Goal: Obtain resource: Download file/media

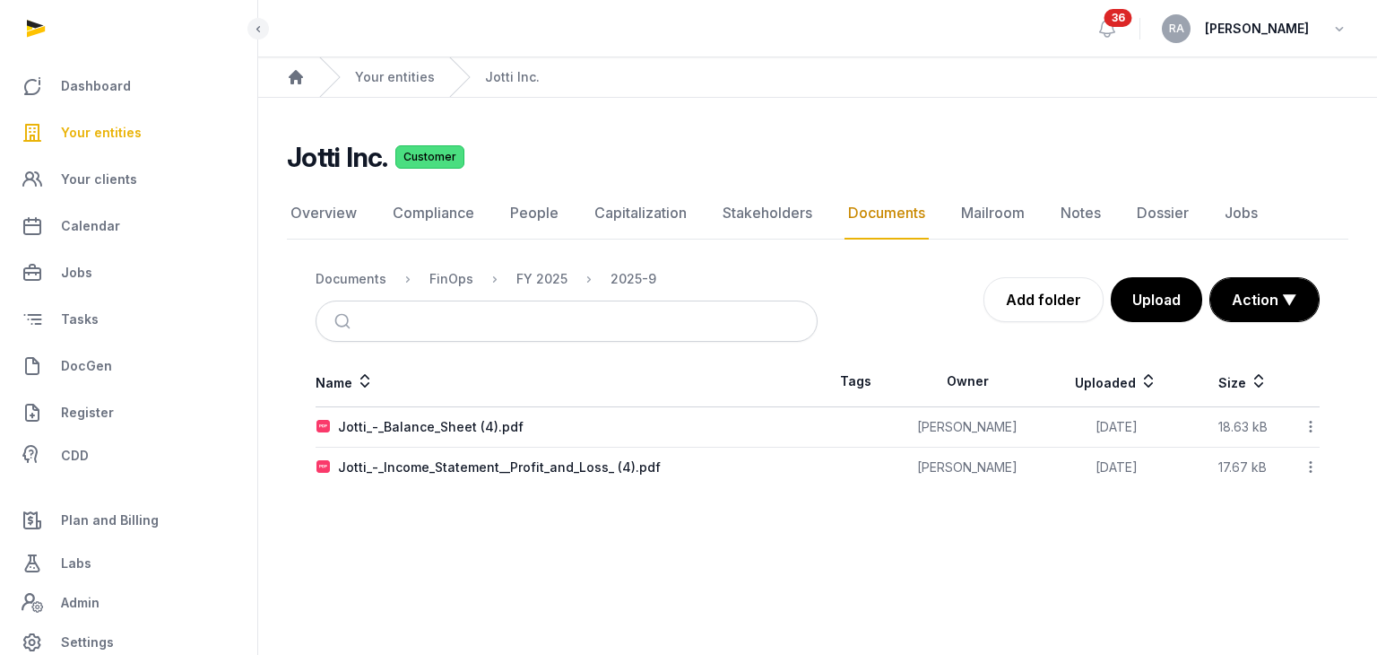
click at [114, 133] on span "Your entities" at bounding box center [101, 133] width 81 height 22
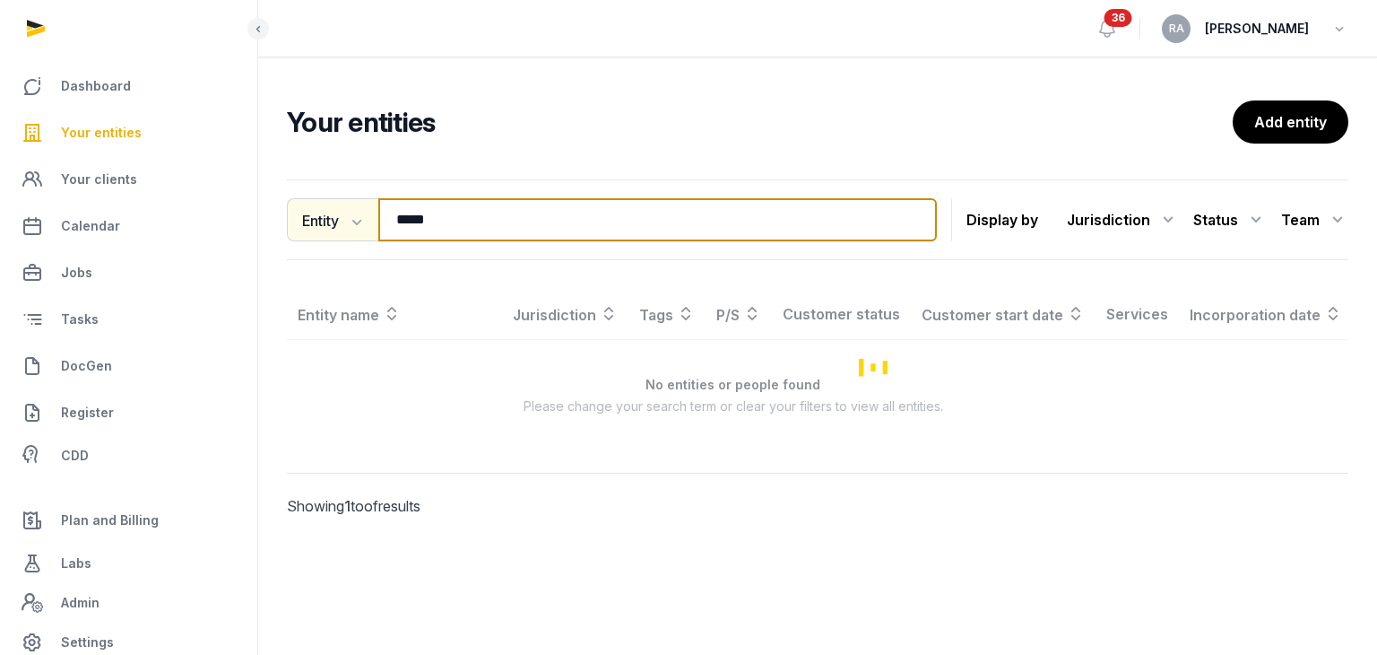
drag, startPoint x: 423, startPoint y: 221, endPoint x: 371, endPoint y: 220, distance: 52.0
click at [371, 220] on div "Entity Entity People Tags Services ***** Search" at bounding box center [612, 219] width 650 height 43
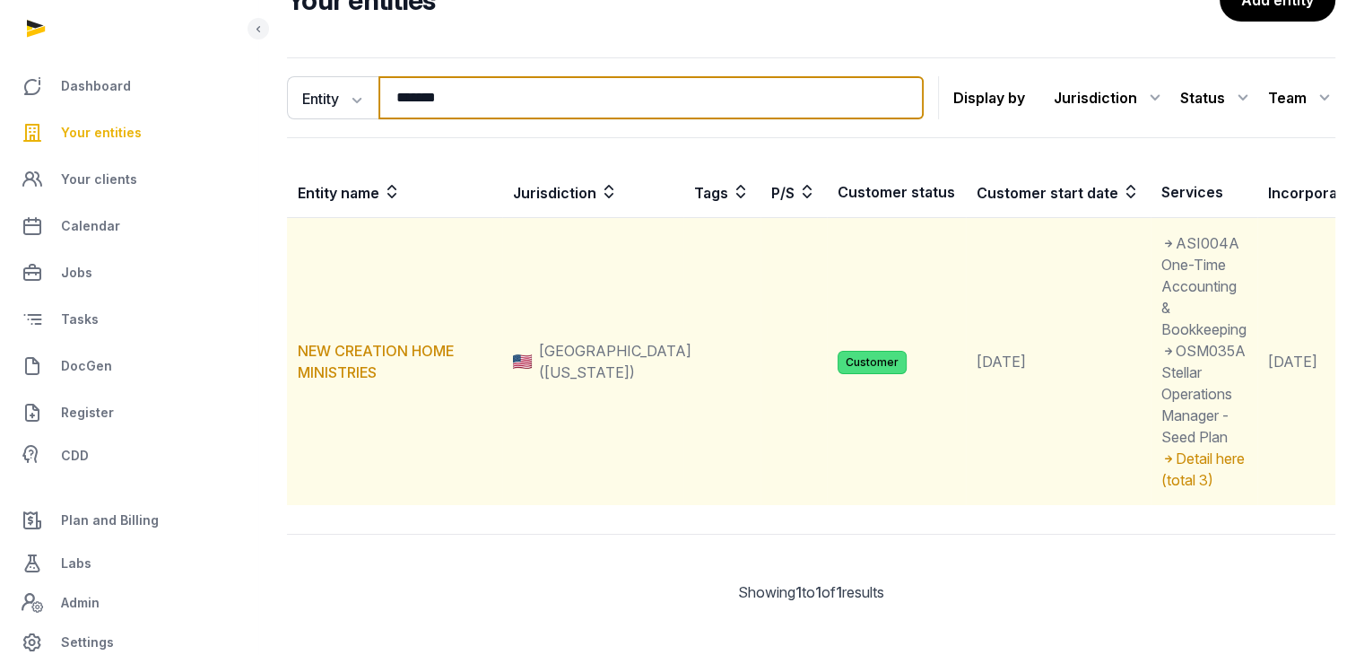
scroll to position [143, 0]
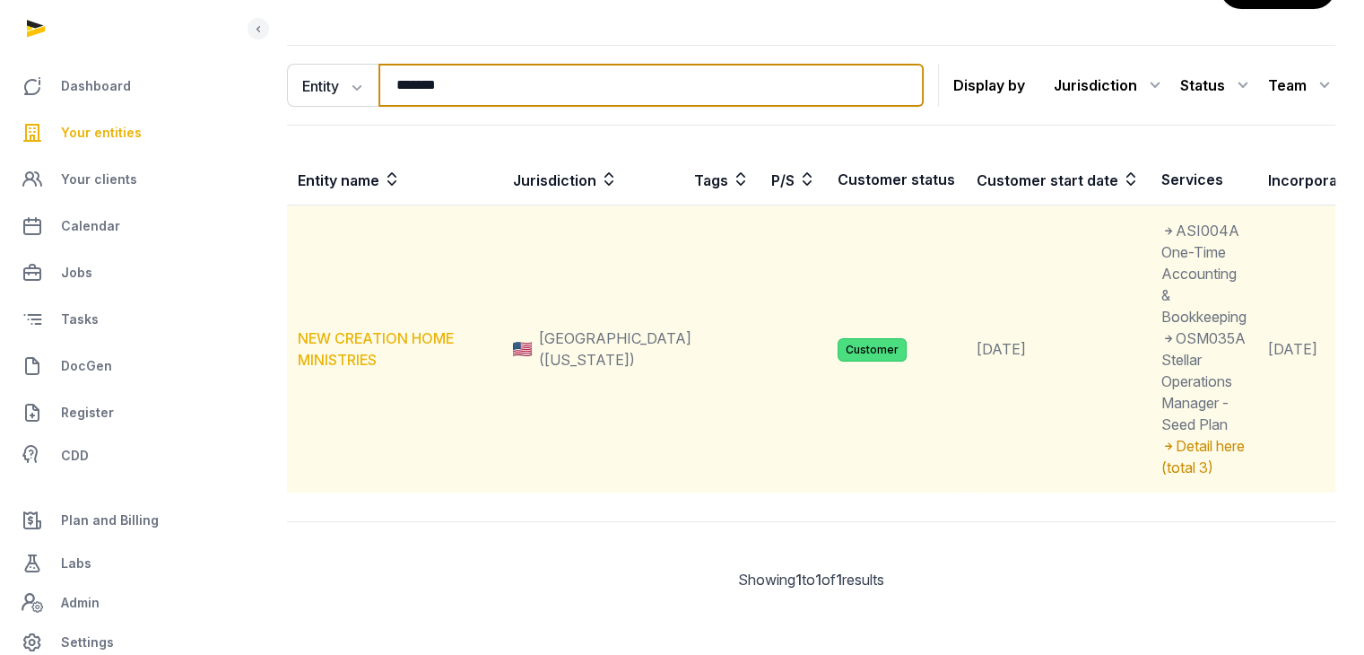
type input "*******"
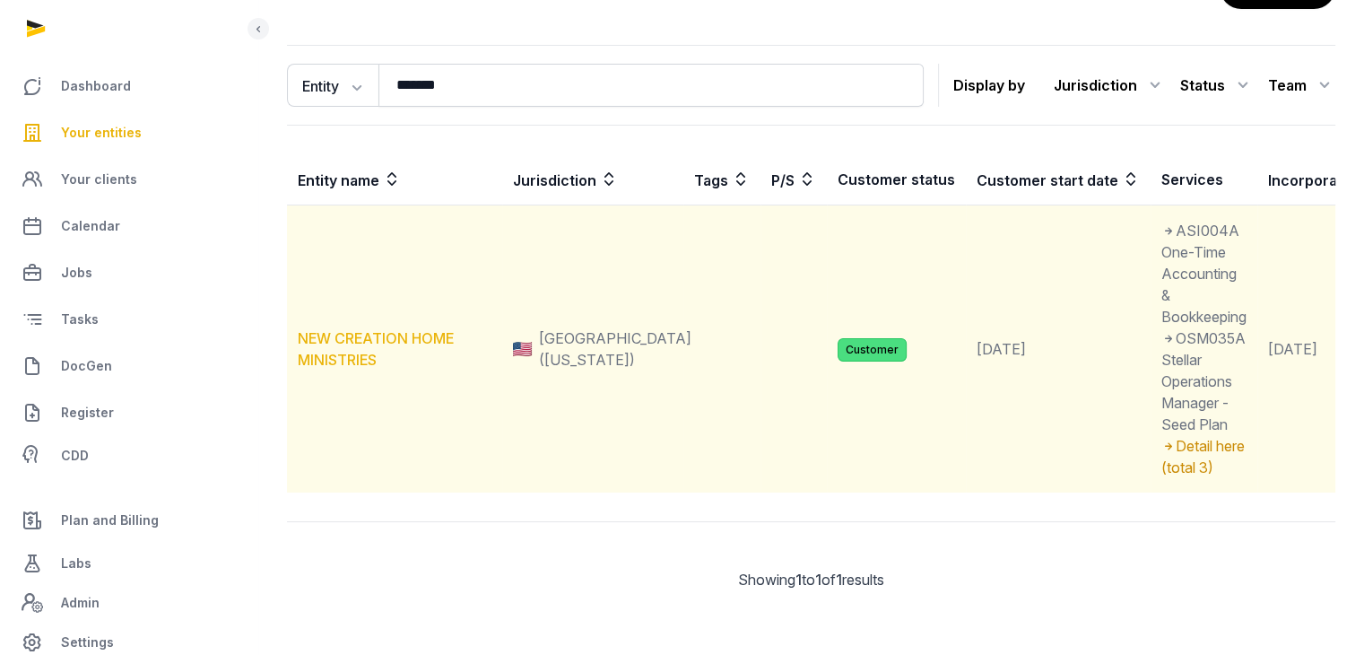
click at [393, 329] on link "NEW CREATION HOME MINISTRIES" at bounding box center [376, 348] width 156 height 39
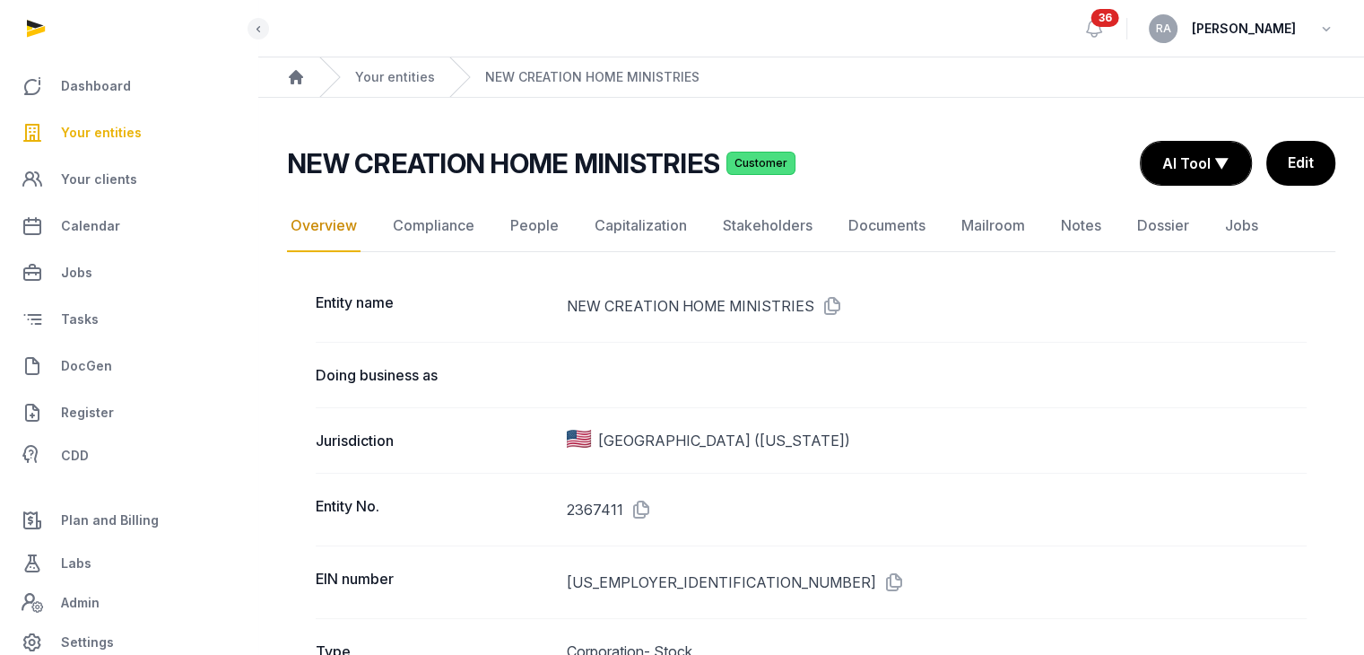
click at [894, 226] on link "Documents" at bounding box center [887, 226] width 84 height 52
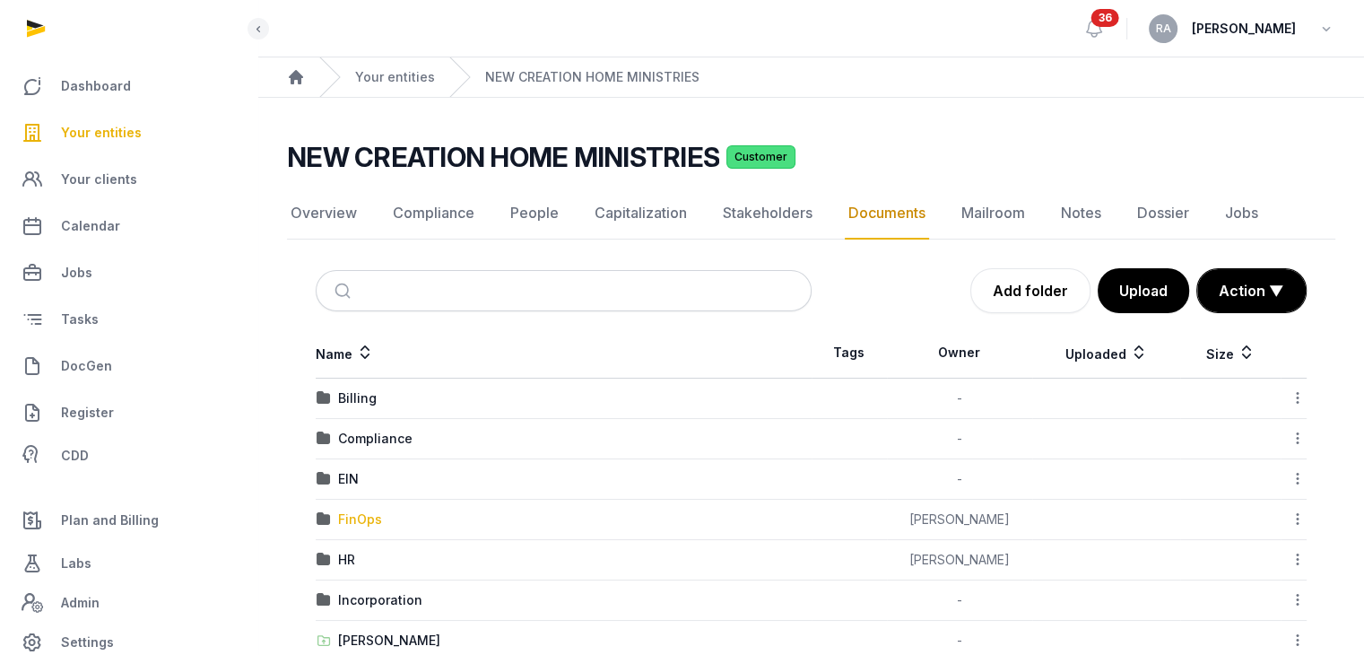
click at [349, 519] on div "FinOps" at bounding box center [360, 519] width 44 height 18
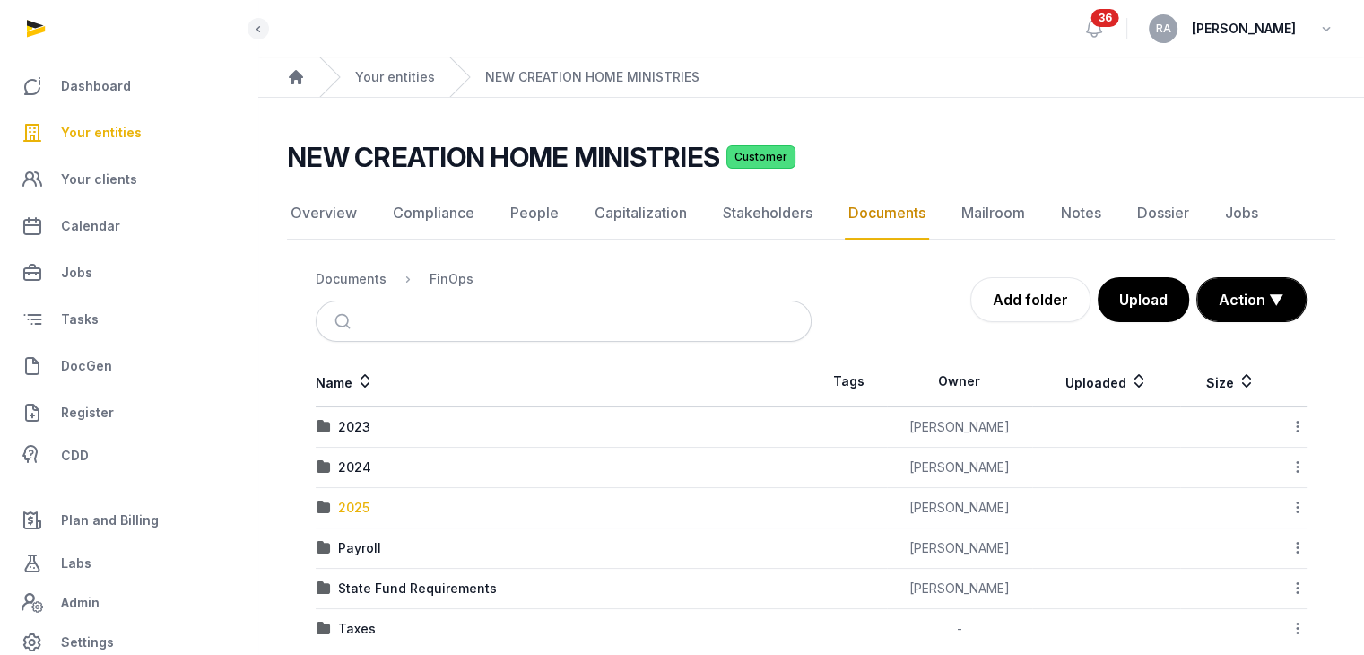
click at [351, 512] on div "2025" at bounding box center [353, 508] width 31 height 18
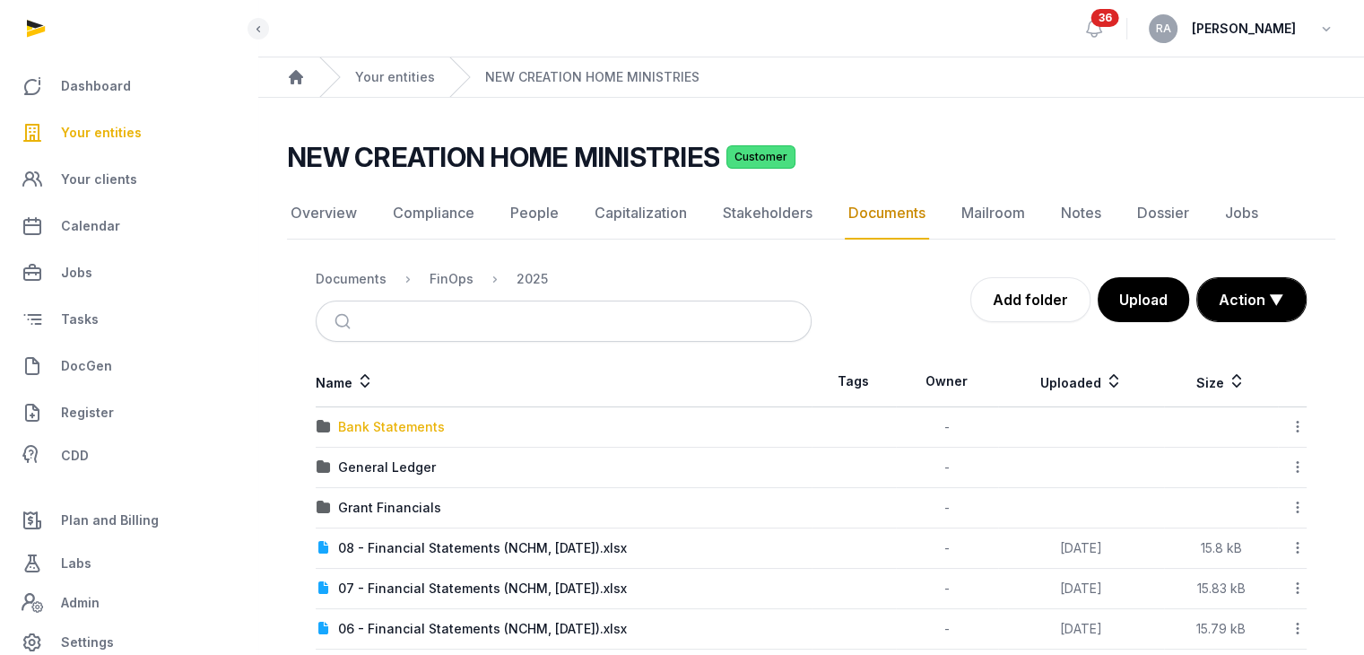
click at [405, 425] on div "Bank Statements" at bounding box center [391, 427] width 107 height 18
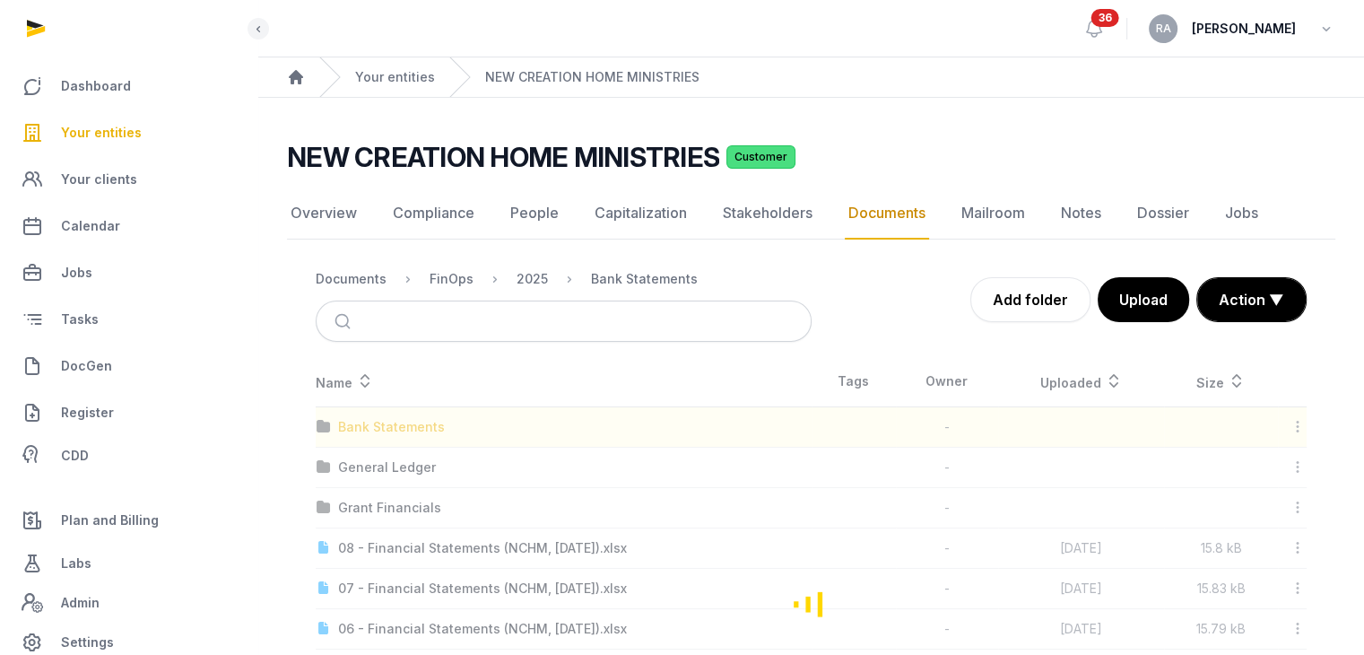
click at [405, 425] on div "Loading" at bounding box center [811, 603] width 1048 height 494
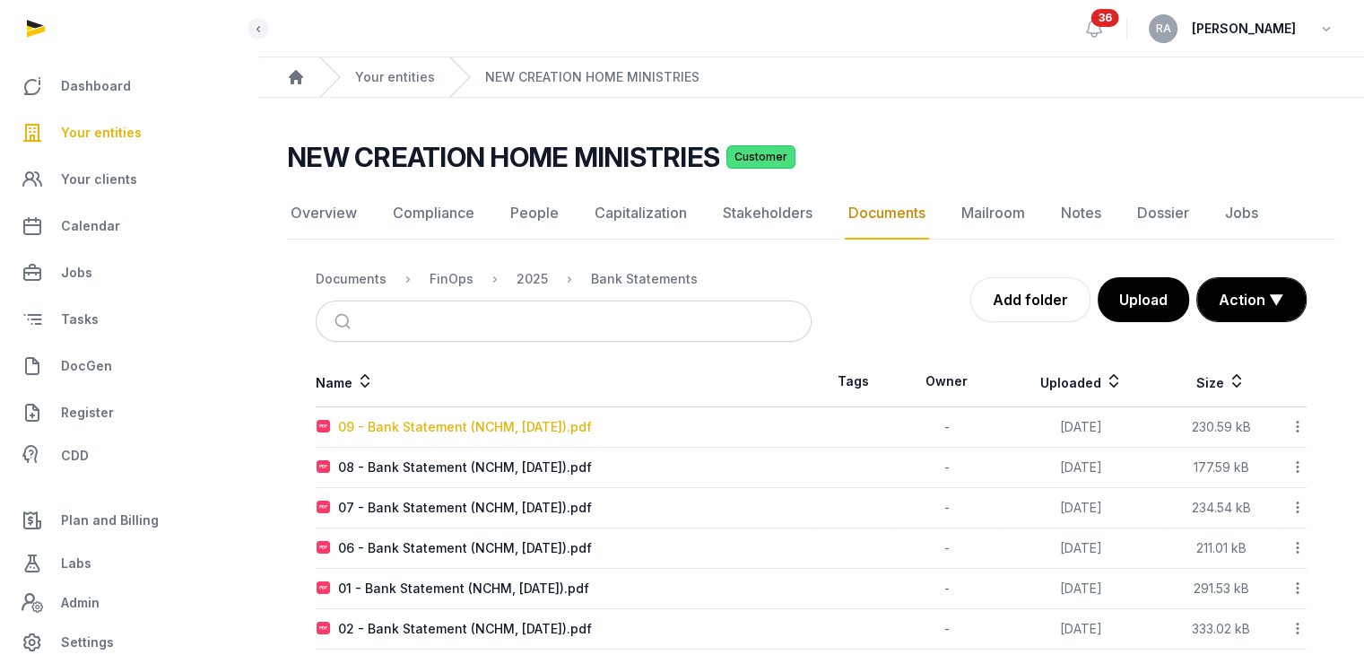
click at [526, 429] on div "09 - Bank Statement (NCHM, [DATE]).pdf" at bounding box center [465, 427] width 254 height 18
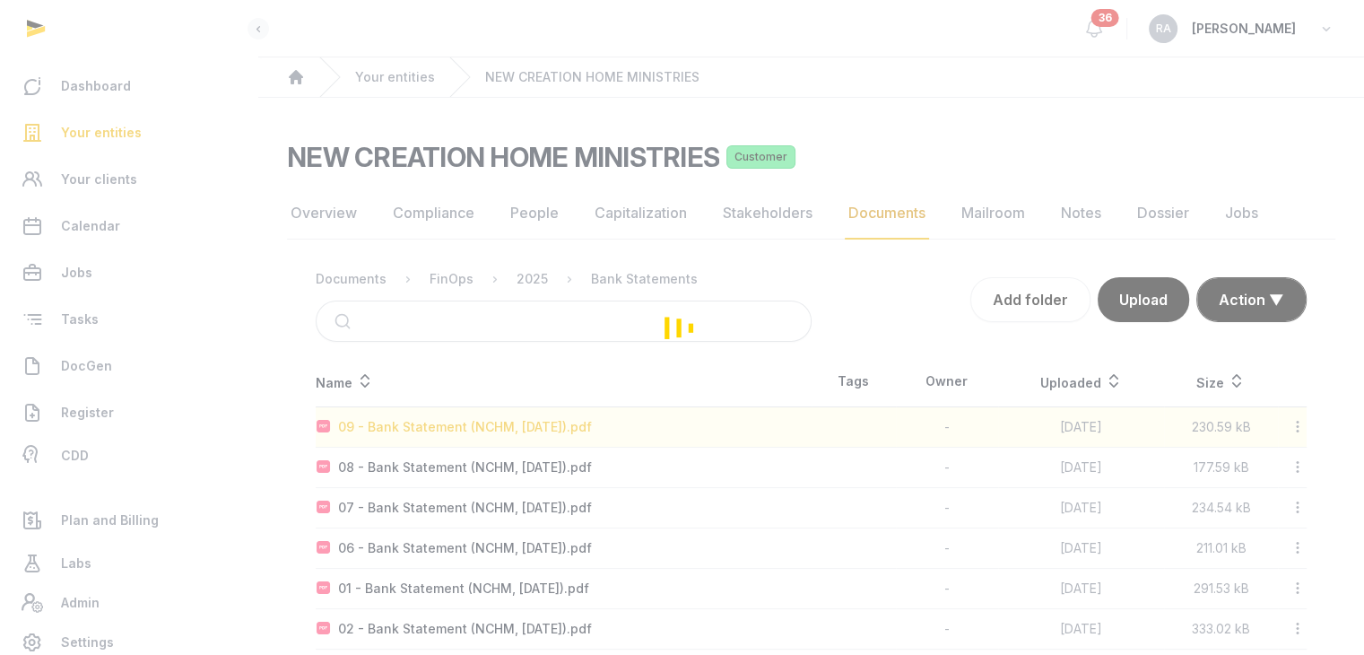
click at [526, 429] on div "Loading" at bounding box center [682, 327] width 1364 height 655
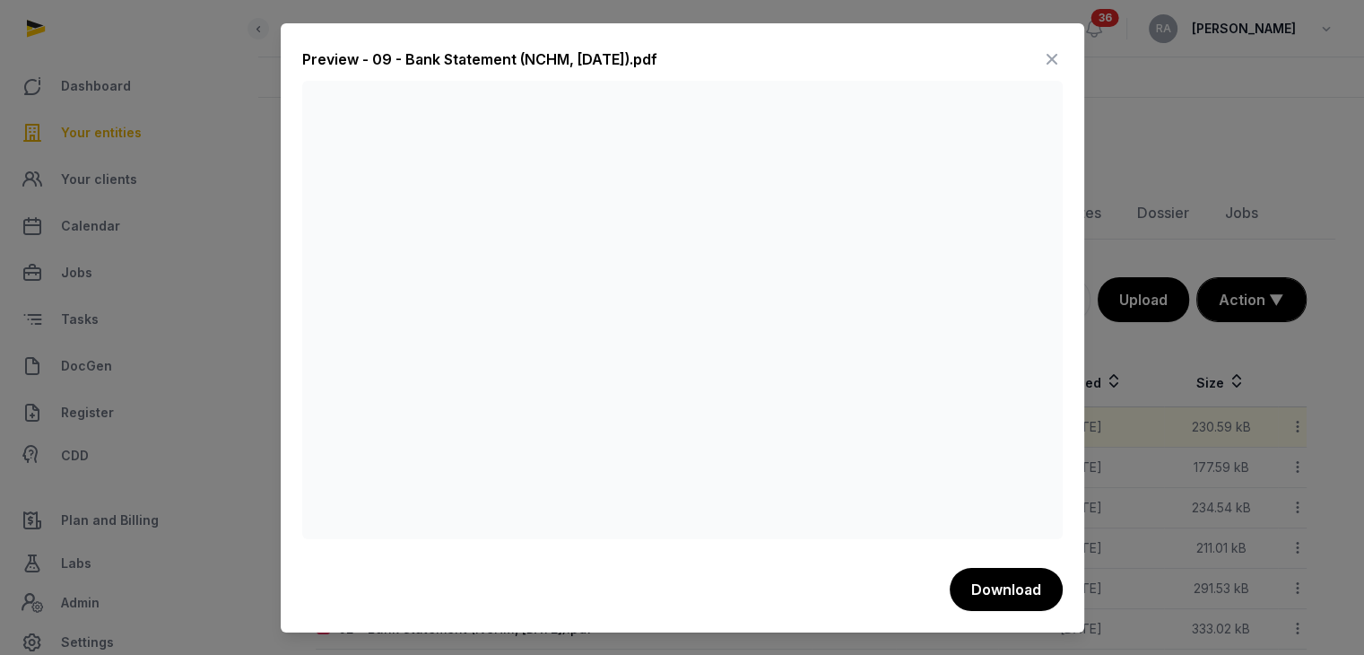
click at [844, 544] on div "Preview - 09 - Bank Statement (NCHM, [DATE]).pdf Download" at bounding box center [682, 327] width 803 height 609
click at [1044, 61] on icon at bounding box center [1052, 59] width 22 height 29
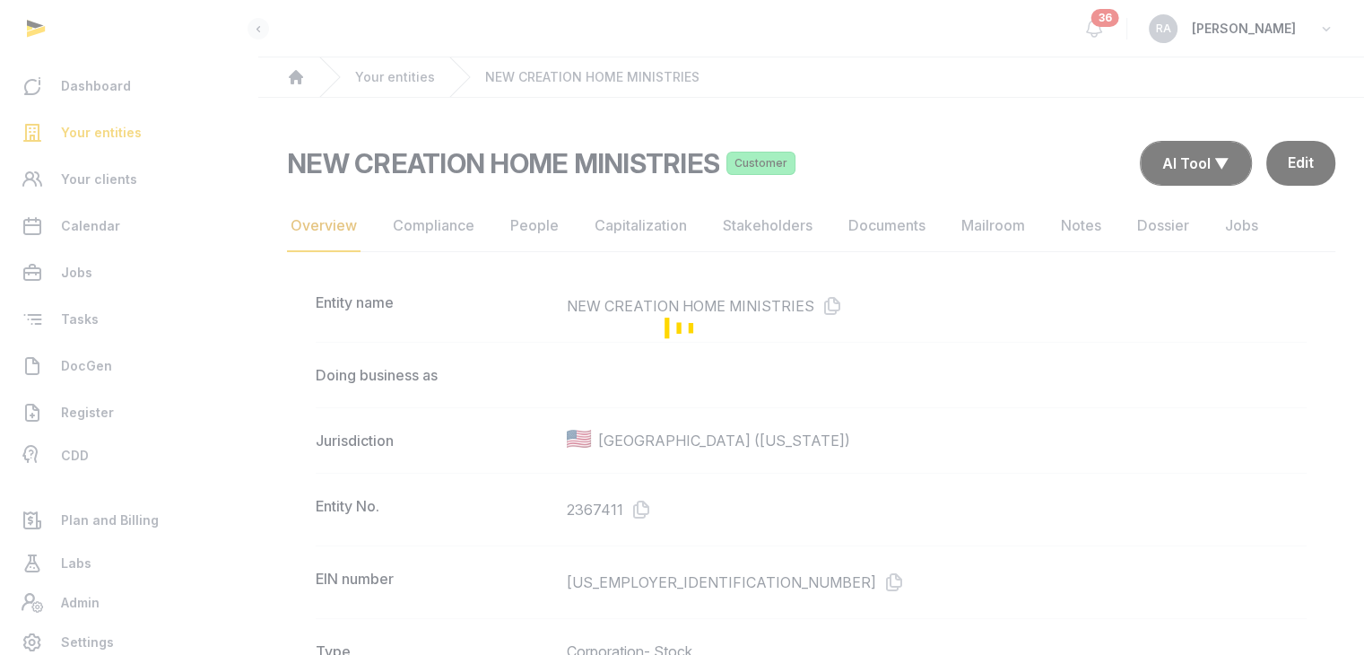
click at [114, 131] on div "Loading" at bounding box center [682, 327] width 1364 height 655
